Goal: Information Seeking & Learning: Learn about a topic

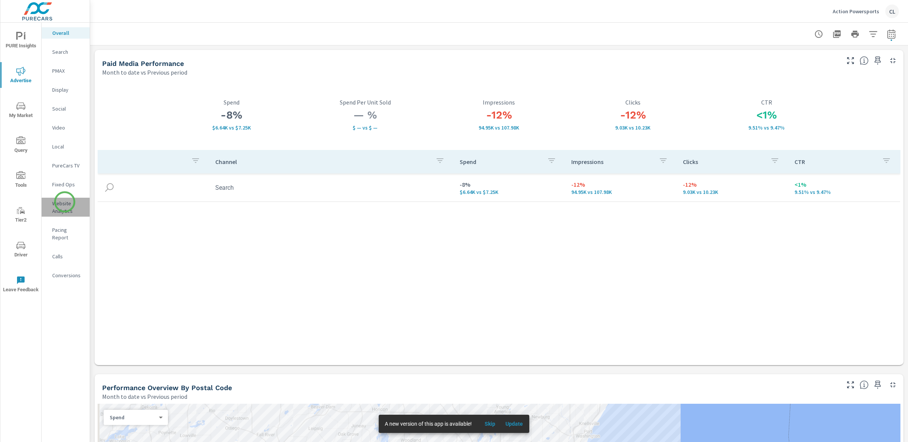
click at [65, 202] on p "Website Analytics" at bounding box center [67, 206] width 31 height 15
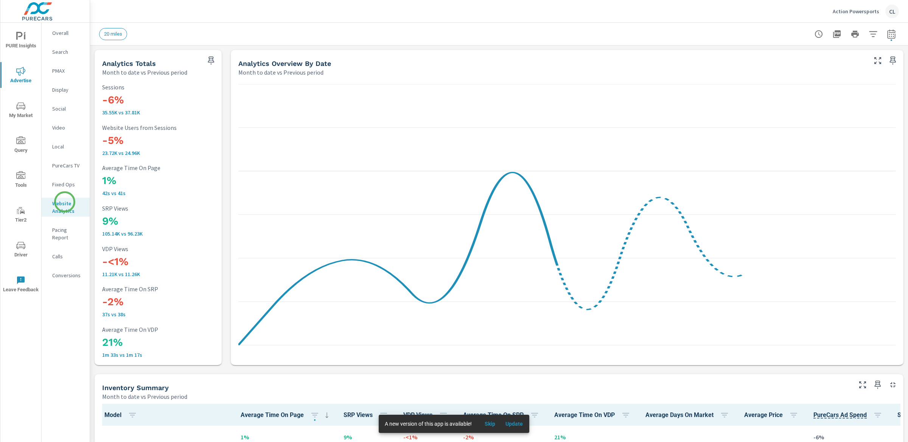
scroll to position [1476, 0]
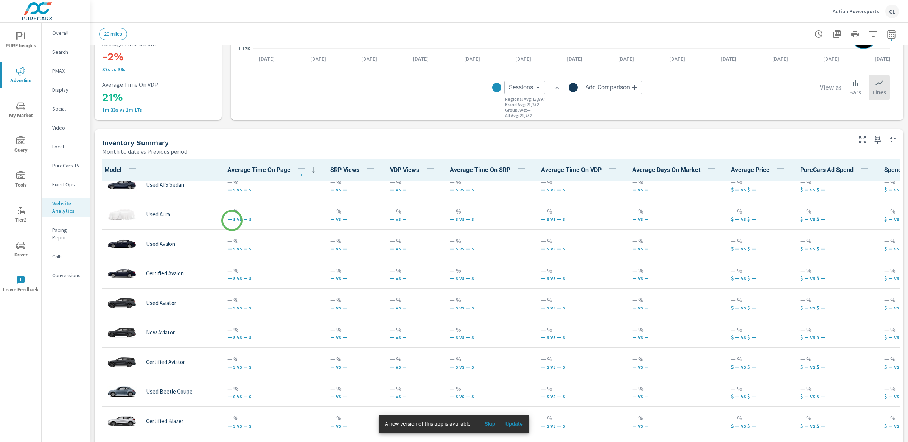
scroll to position [1669, 0]
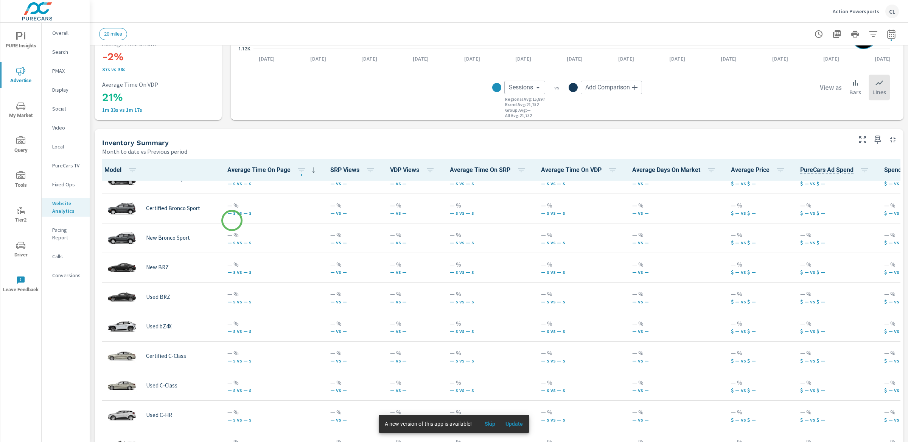
scroll to position [2262, 0]
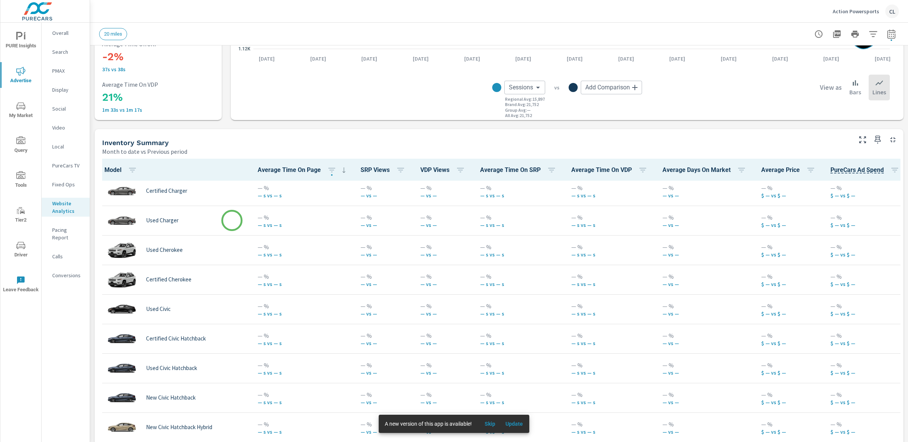
scroll to position [2145, 0]
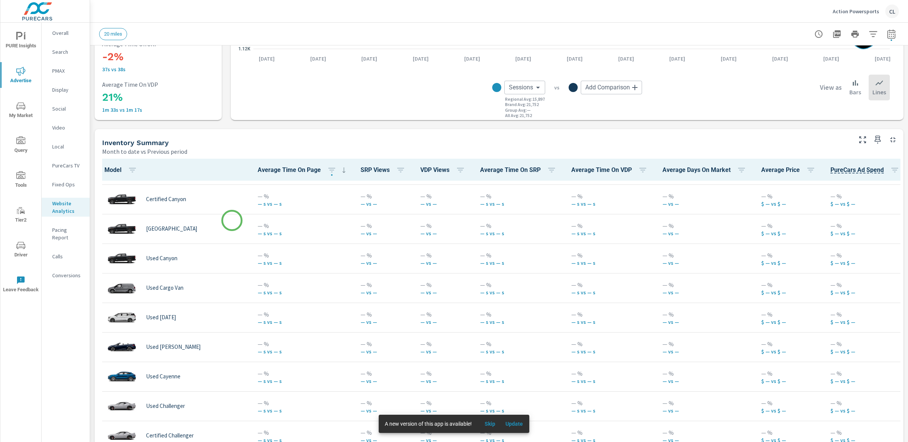
scroll to position [1855, 0]
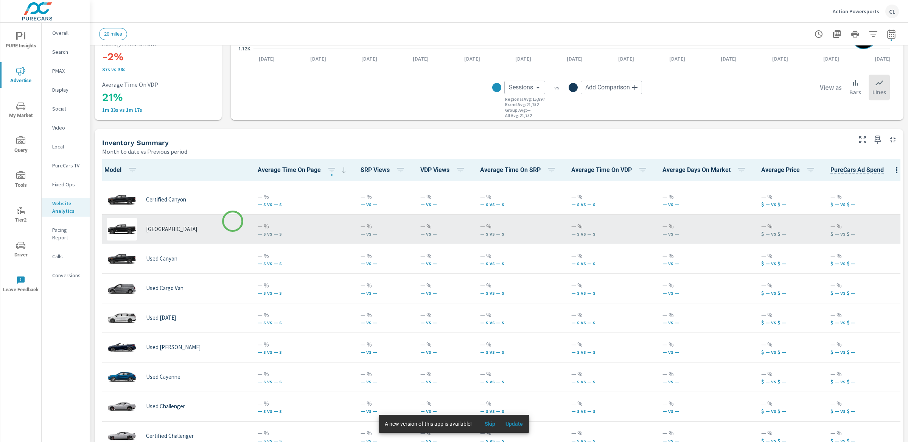
scroll to position [1471, 0]
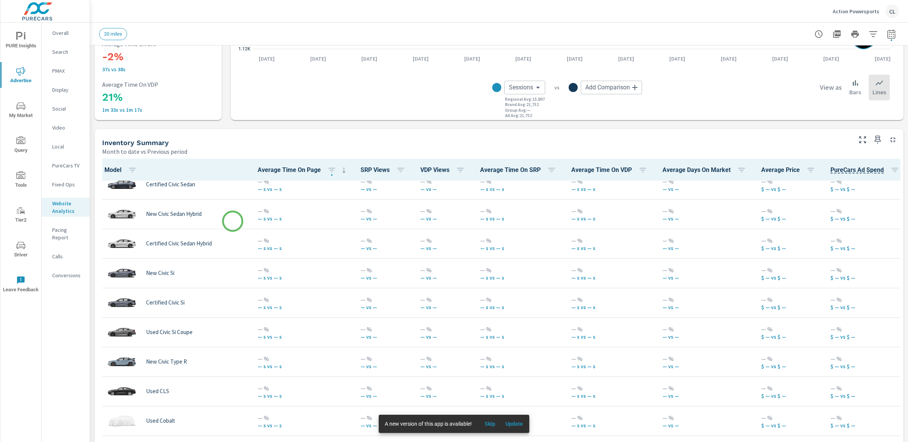
scroll to position [2211, 0]
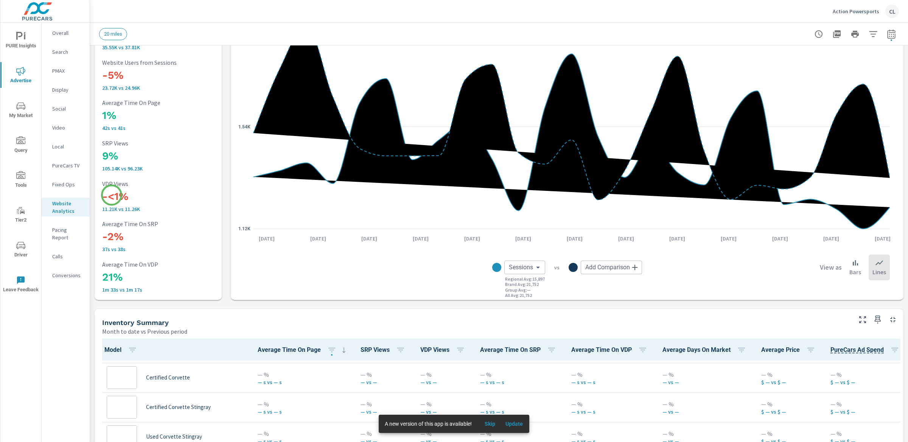
scroll to position [1473, 0]
click at [59, 271] on p "Conversions" at bounding box center [67, 275] width 31 height 8
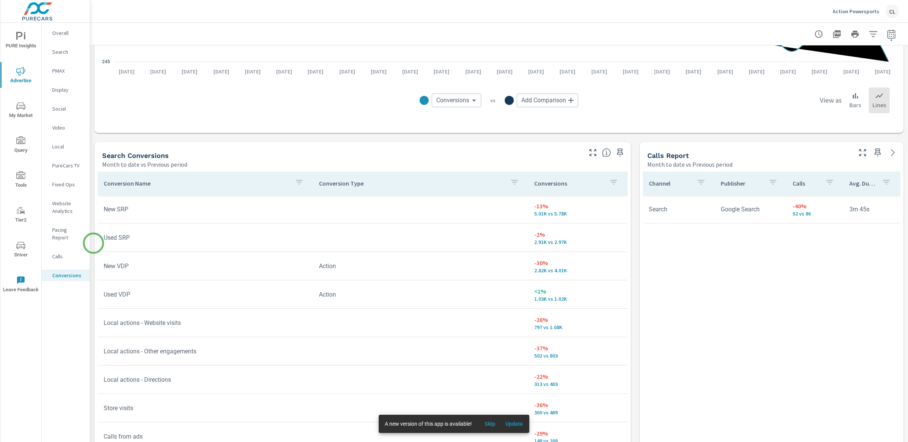
scroll to position [398, 0]
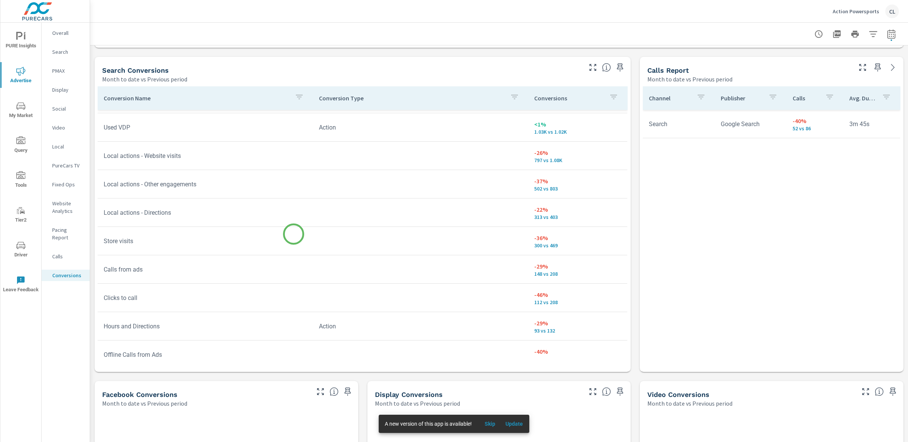
scroll to position [93, 0]
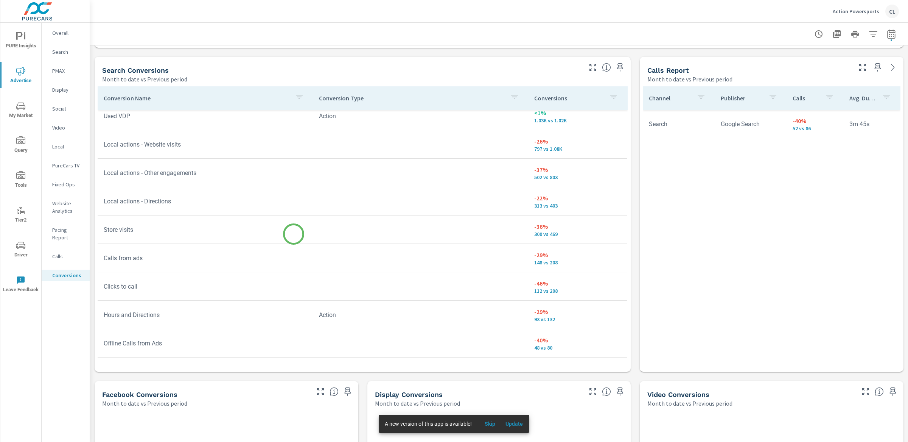
scroll to position [65, 0]
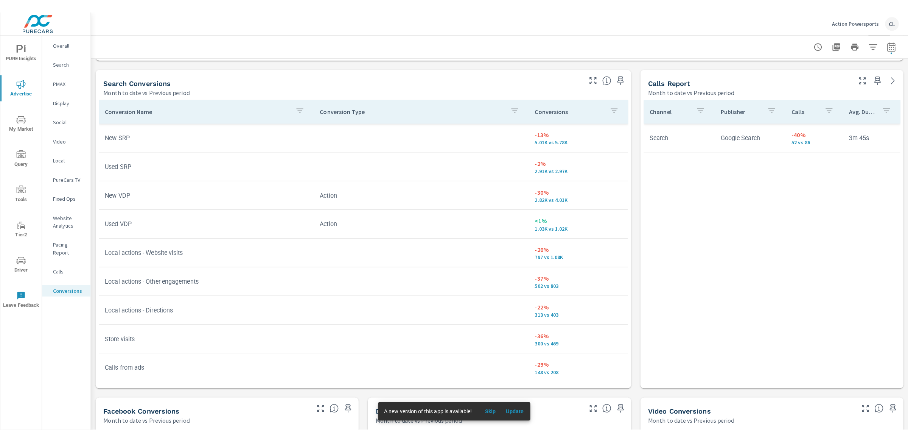
scroll to position [398, 0]
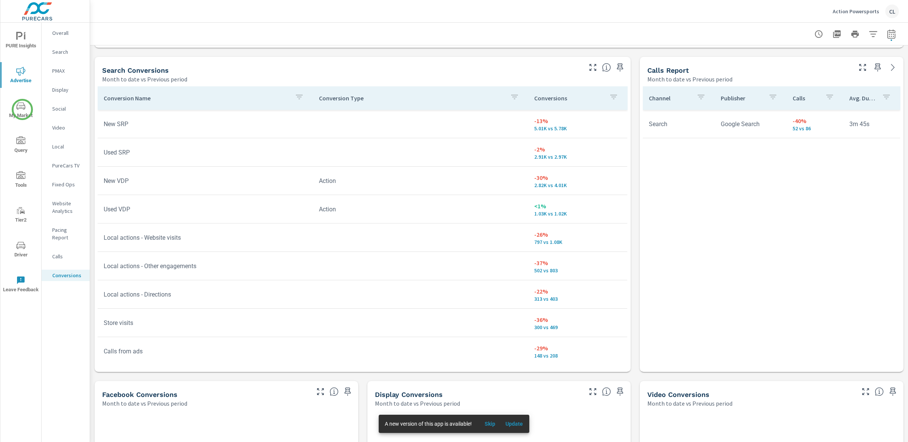
click at [22, 109] on icon "nav menu" at bounding box center [20, 105] width 9 height 9
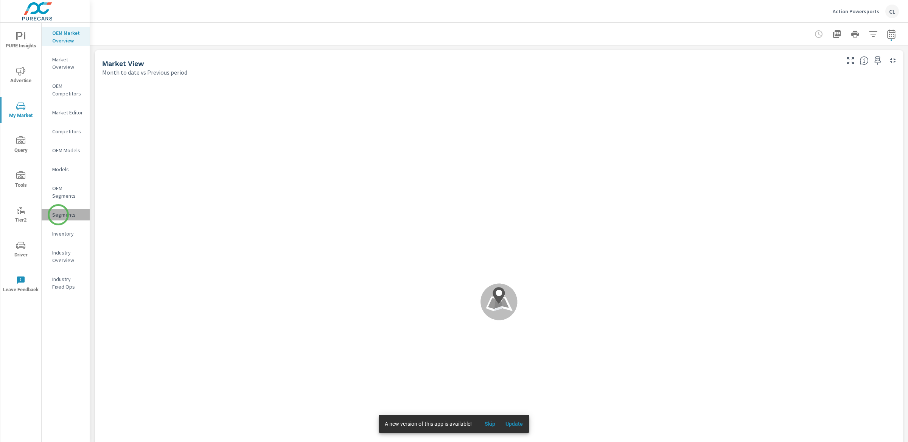
click at [58, 215] on p "Segments" at bounding box center [67, 215] width 31 height 8
click at [794, 35] on icon "button" at bounding box center [891, 34] width 9 height 9
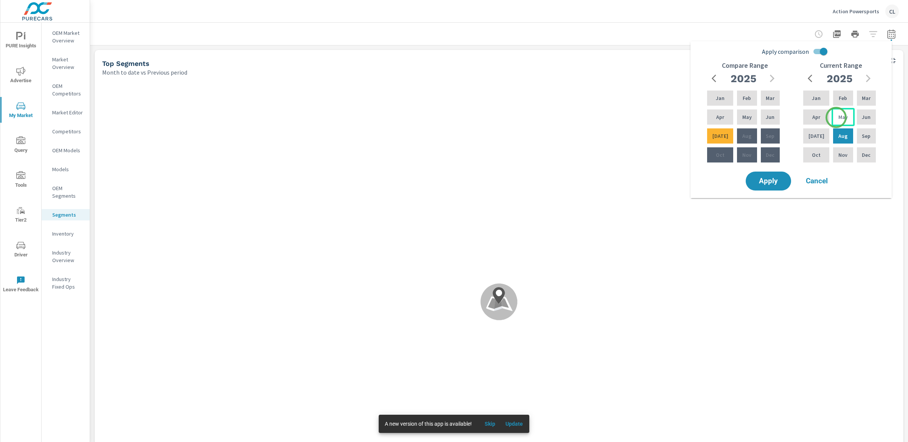
click at [794, 117] on p "May" at bounding box center [843, 117] width 9 height 8
click at [794, 134] on p "[DATE]" at bounding box center [817, 136] width 16 height 8
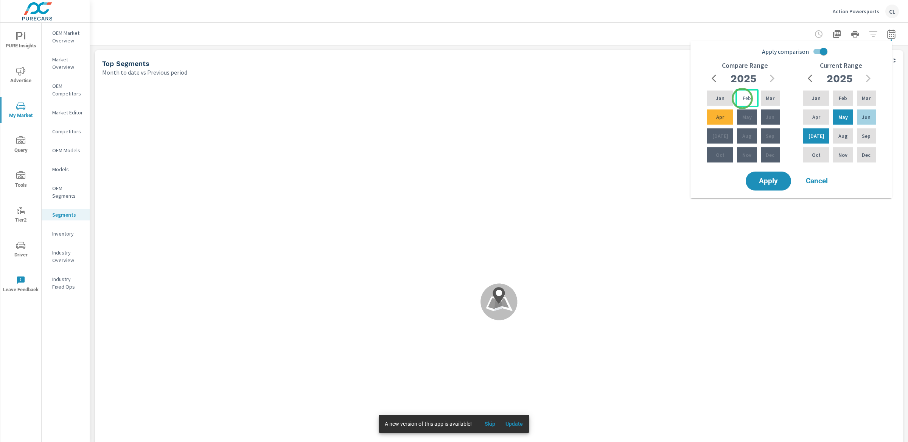
click at [743, 98] on p "Feb" at bounding box center [747, 98] width 8 height 8
click at [720, 116] on p "Apr" at bounding box center [720, 117] width 8 height 8
click at [764, 180] on span "Apply" at bounding box center [768, 180] width 31 height 7
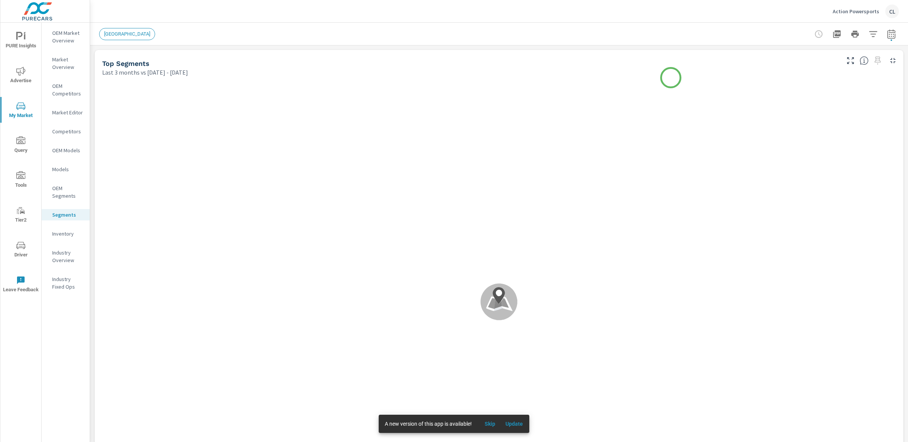
scroll to position [0, 0]
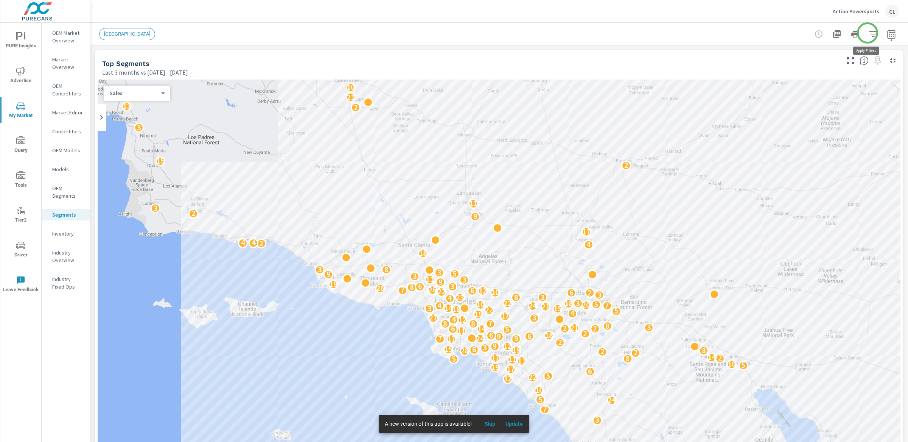
click at [794, 33] on icon "button" at bounding box center [873, 34] width 9 height 9
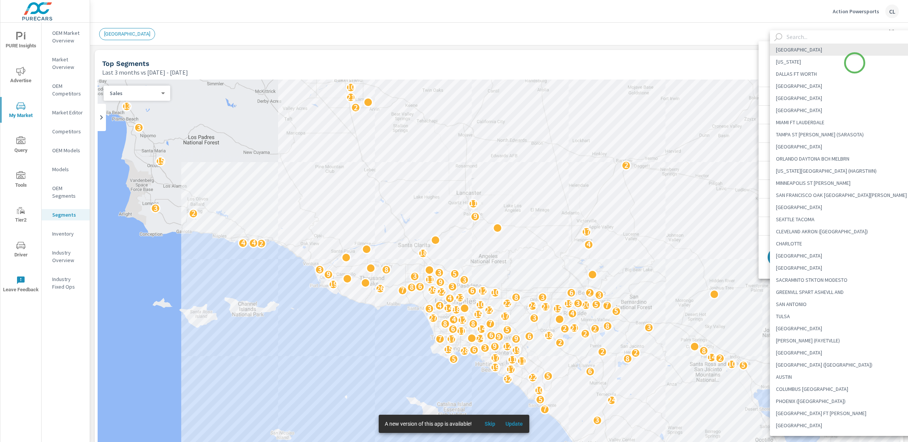
click at [794, 63] on body "PURE Insights Advertise My Market Query Tools Tier2 Driver Leave Feedback OEM M…" at bounding box center [454, 221] width 908 height 442
click at [794, 39] on input "text" at bounding box center [852, 36] width 137 height 13
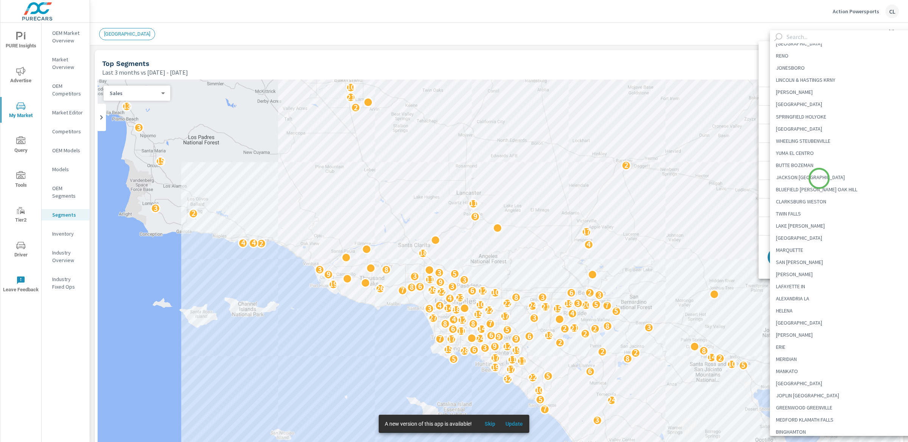
scroll to position [1915, 0]
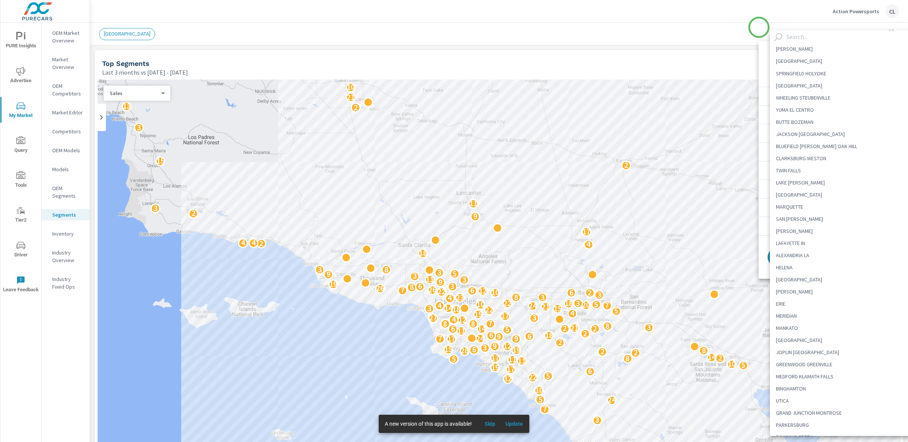
click at [759, 27] on div at bounding box center [454, 221] width 908 height 442
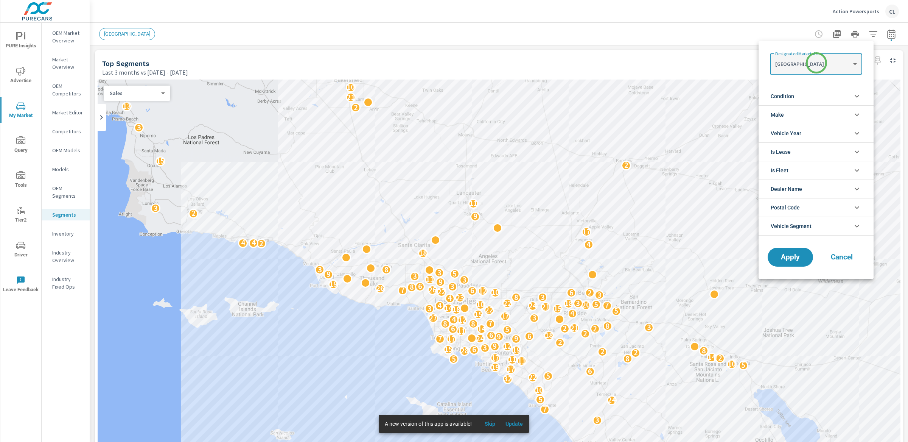
click at [794, 63] on body "PURE Insights Advertise My Market Query Tools Tier2 Driver Leave Feedback OEM M…" at bounding box center [454, 221] width 908 height 442
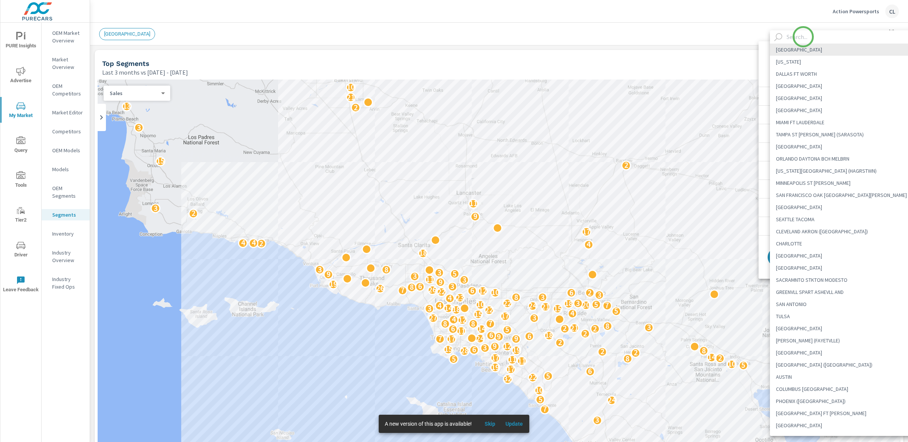
click at [794, 37] on input "text" at bounding box center [852, 36] width 137 height 13
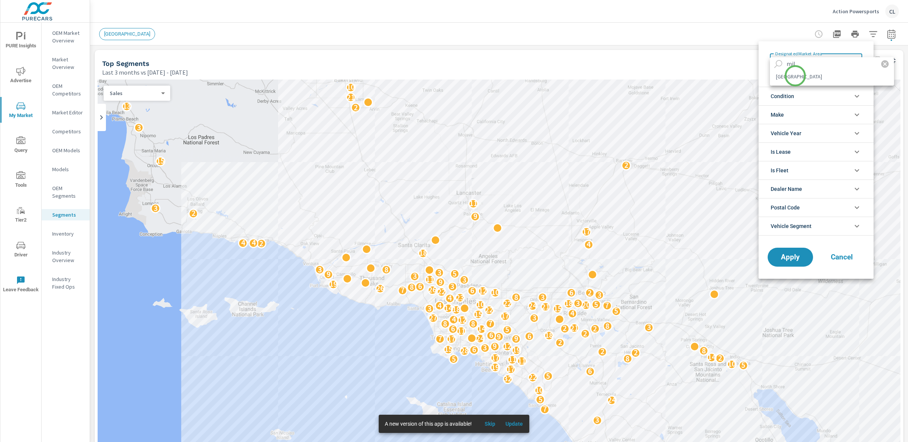
type input "mil"
click at [794, 76] on li "[GEOGRAPHIC_DATA]" at bounding box center [832, 76] width 124 height 12
type Area "[GEOGRAPHIC_DATA]"
click at [793, 260] on span "Apply" at bounding box center [790, 257] width 31 height 7
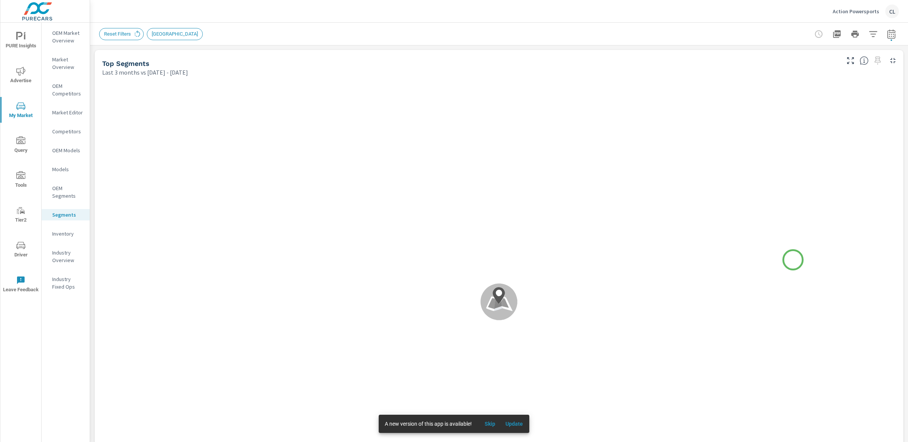
scroll to position [0, 0]
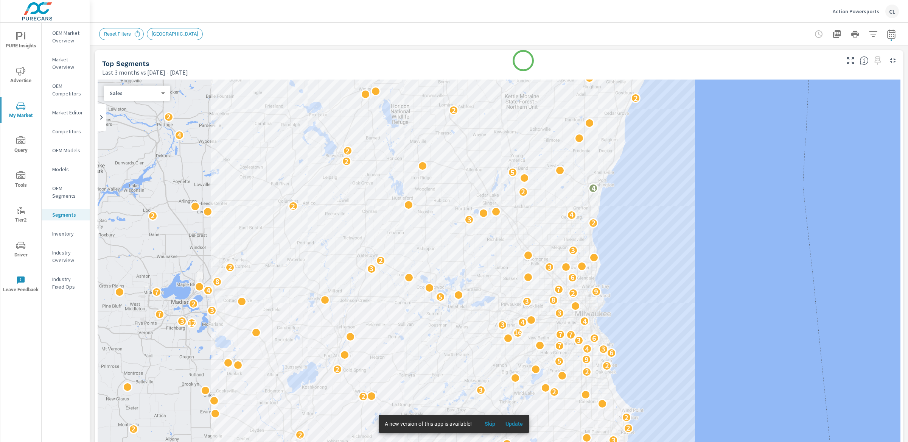
click at [523, 61] on div "Top Segments" at bounding box center [470, 63] width 736 height 9
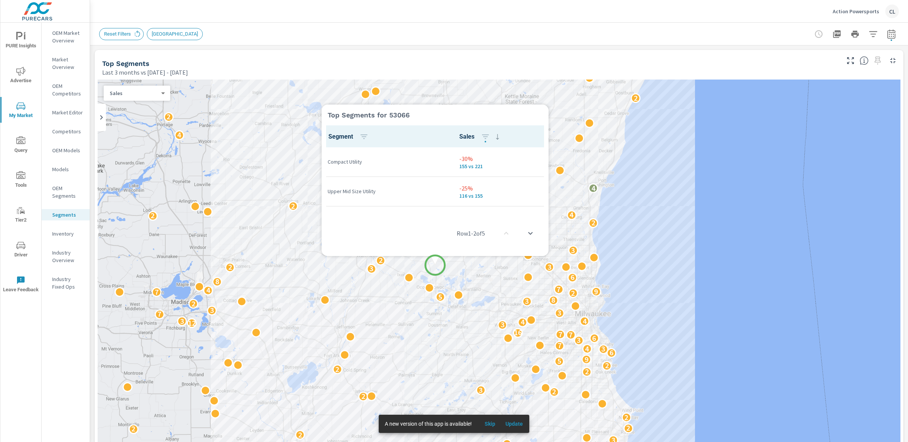
scroll to position [0, 0]
